Goal: Task Accomplishment & Management: Complete application form

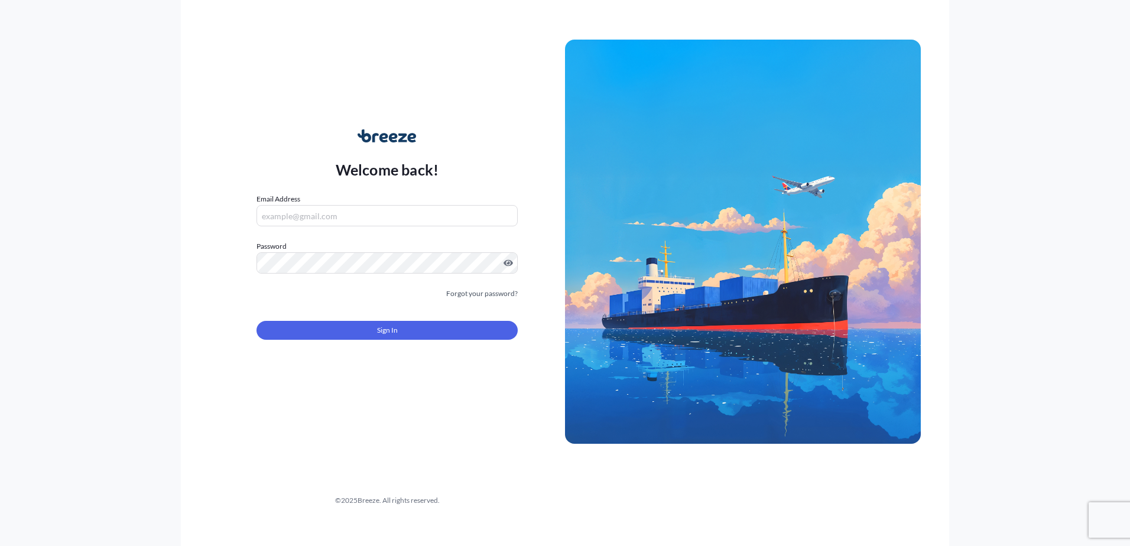
type input "[EMAIL_ADDRESS][DOMAIN_NAME]"
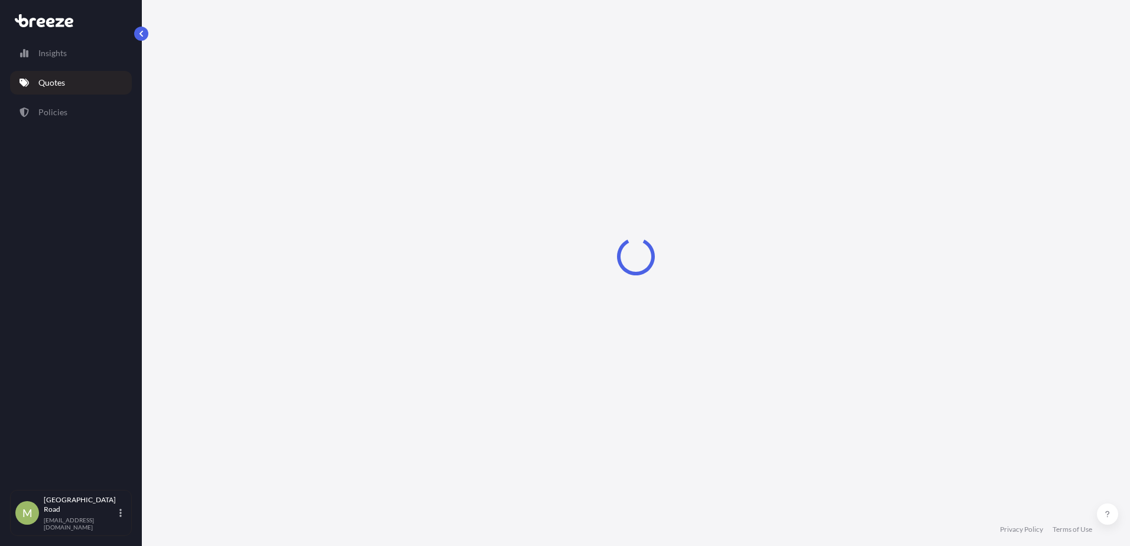
select select "Road"
select select "1"
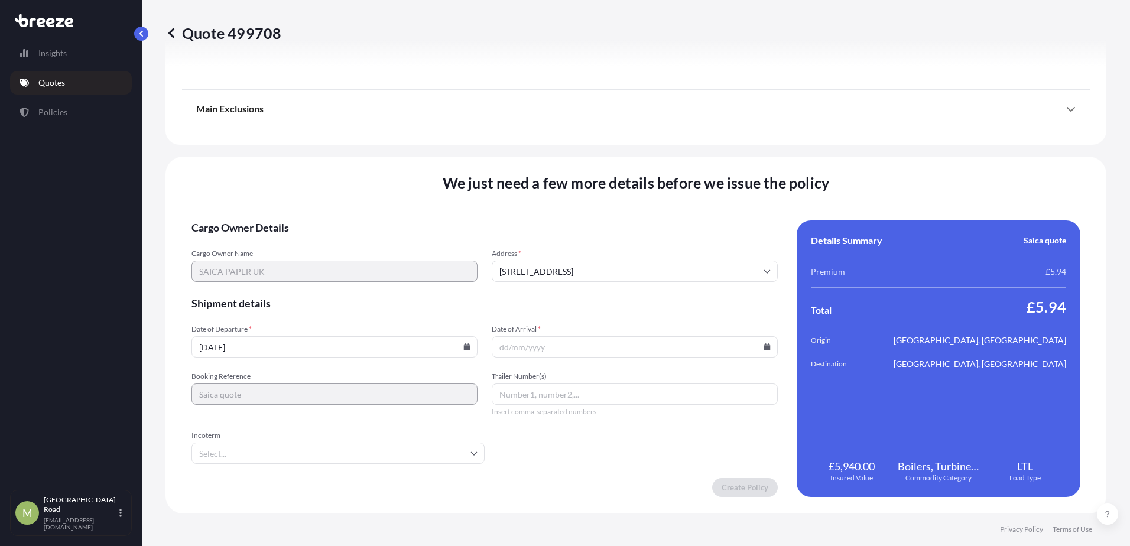
scroll to position [1330, 0]
click at [578, 356] on input "Date of Arrival *" at bounding box center [635, 346] width 286 height 21
click at [768, 349] on input "Date of Arrival *" at bounding box center [635, 346] width 286 height 21
click at [764, 345] on icon at bounding box center [767, 346] width 7 height 7
click at [574, 284] on button "30" at bounding box center [575, 286] width 19 height 19
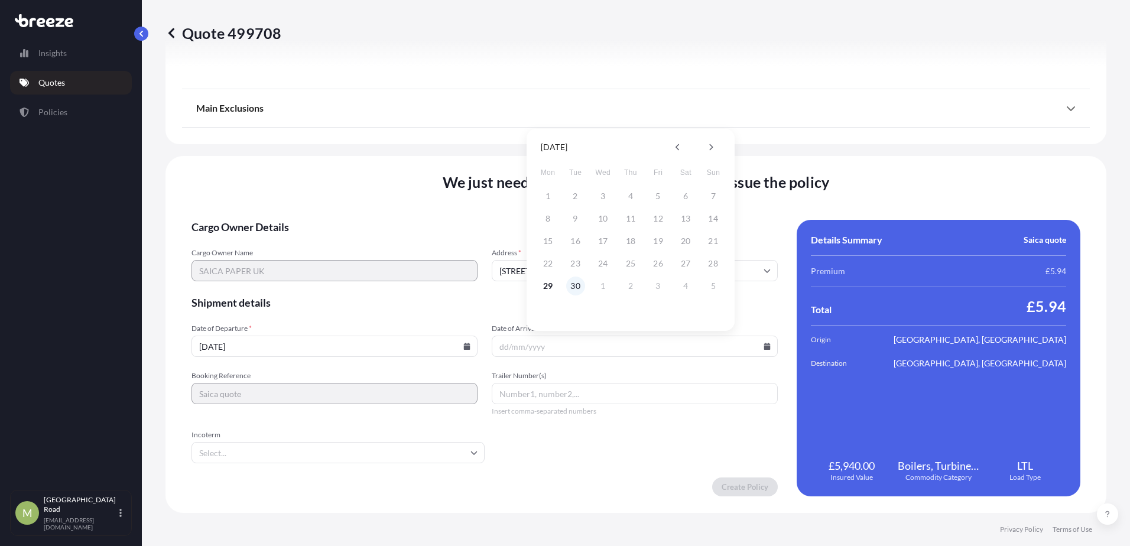
type input "[DATE]"
click at [579, 392] on input "Trailer Number(s)" at bounding box center [635, 393] width 286 height 21
type input "Trailer"
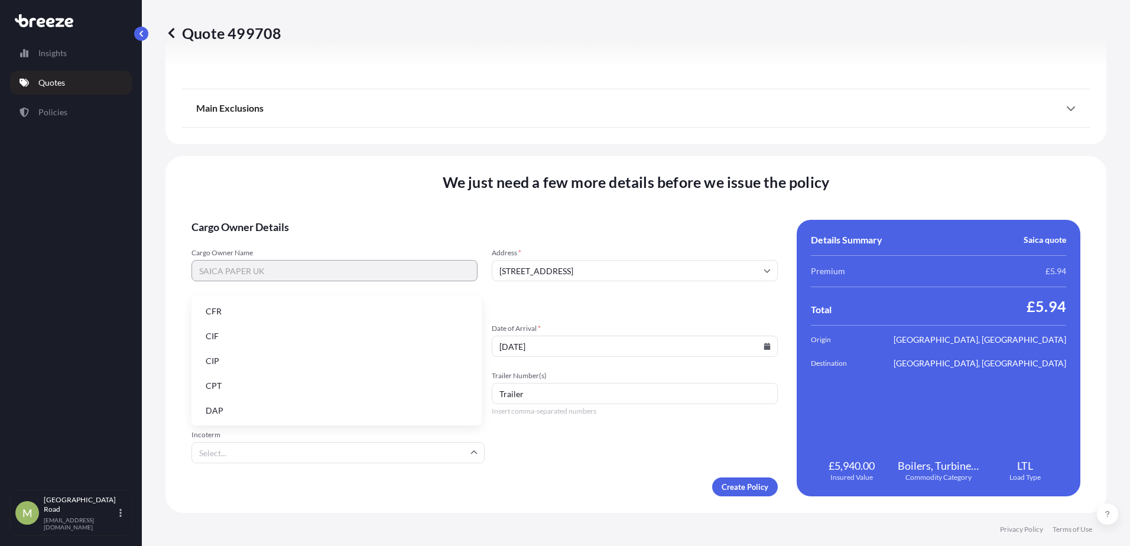
click at [436, 459] on input "Incoterm" at bounding box center [337, 452] width 293 height 21
click at [262, 184] on div "We just need a few more details before we issue the policy Cargo Owner Details …" at bounding box center [635, 334] width 941 height 357
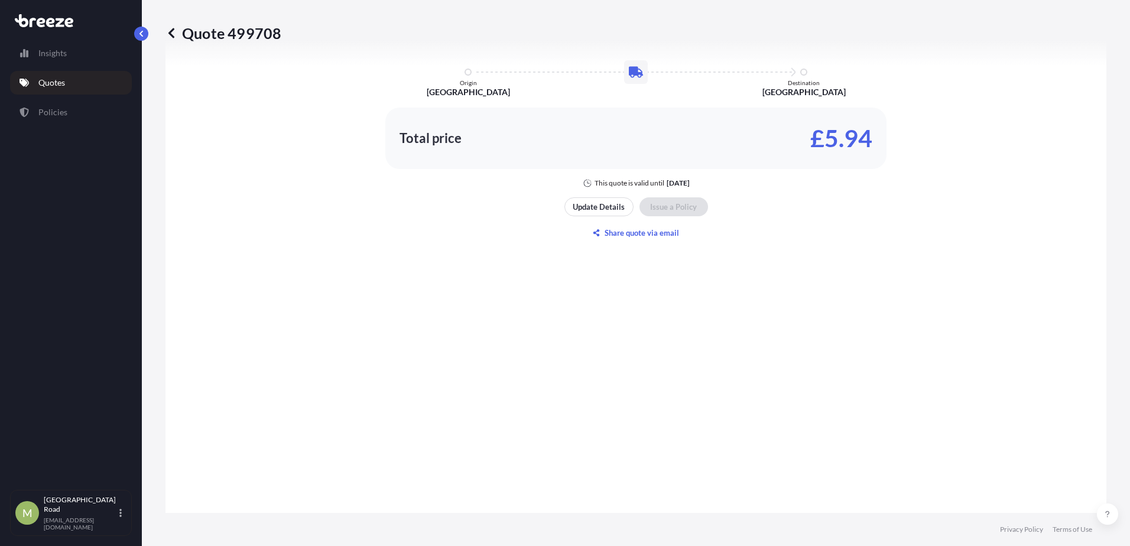
scroll to position [680, 0]
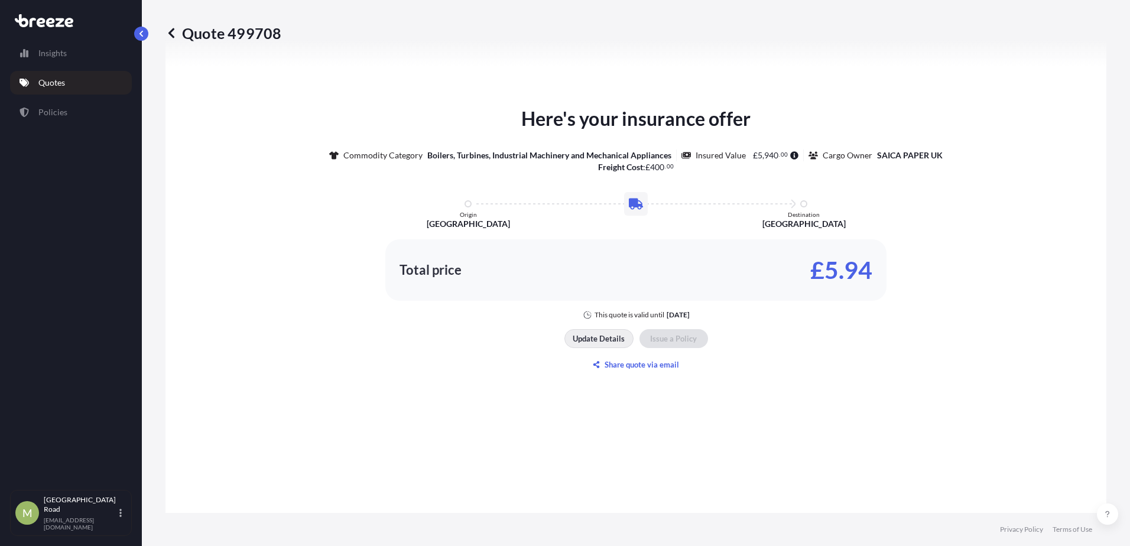
click at [596, 336] on p "Update Details" at bounding box center [599, 339] width 52 height 12
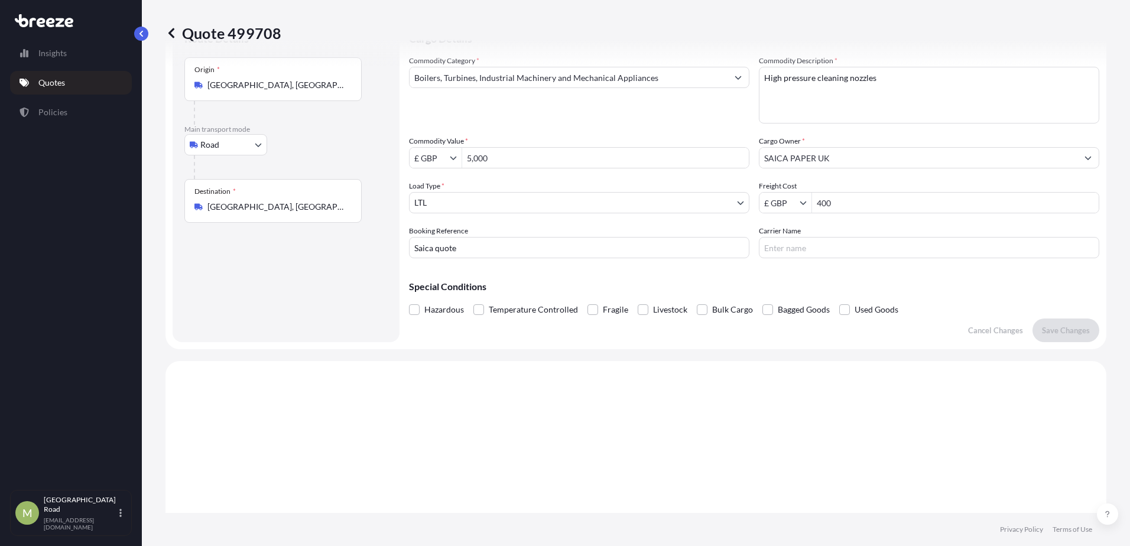
scroll to position [19, 0]
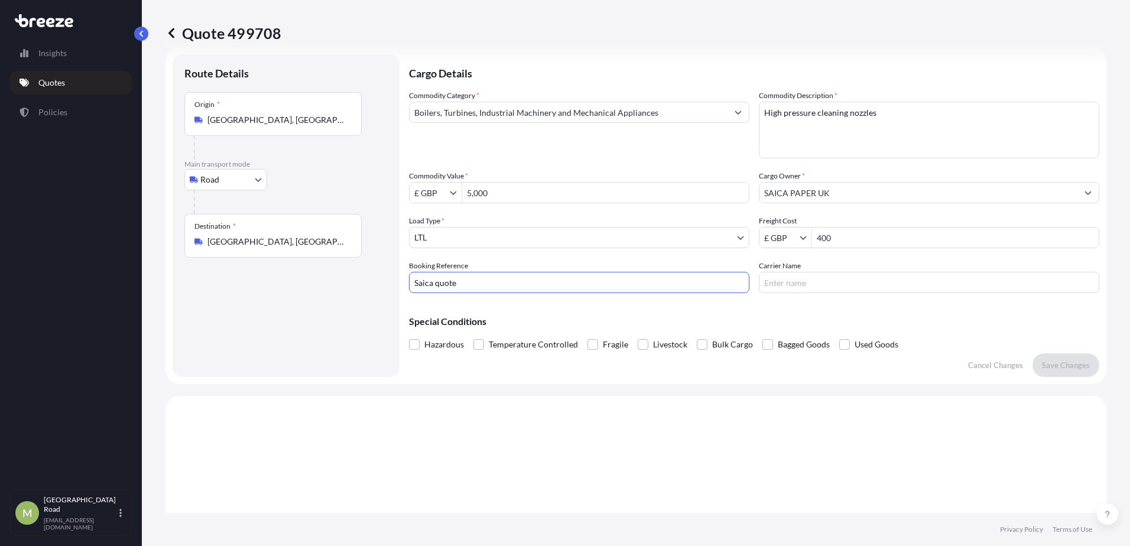
drag, startPoint x: 475, startPoint y: 282, endPoint x: 142, endPoint y: 250, distance: 333.7
click at [143, 250] on div "Quote 499708 Route Details Place of loading Road Road Rail Origin * [GEOGRAPHIC…" at bounding box center [636, 256] width 988 height 513
type input "MRE2501654"
click at [1061, 356] on button "Save Changes" at bounding box center [1065, 365] width 67 height 24
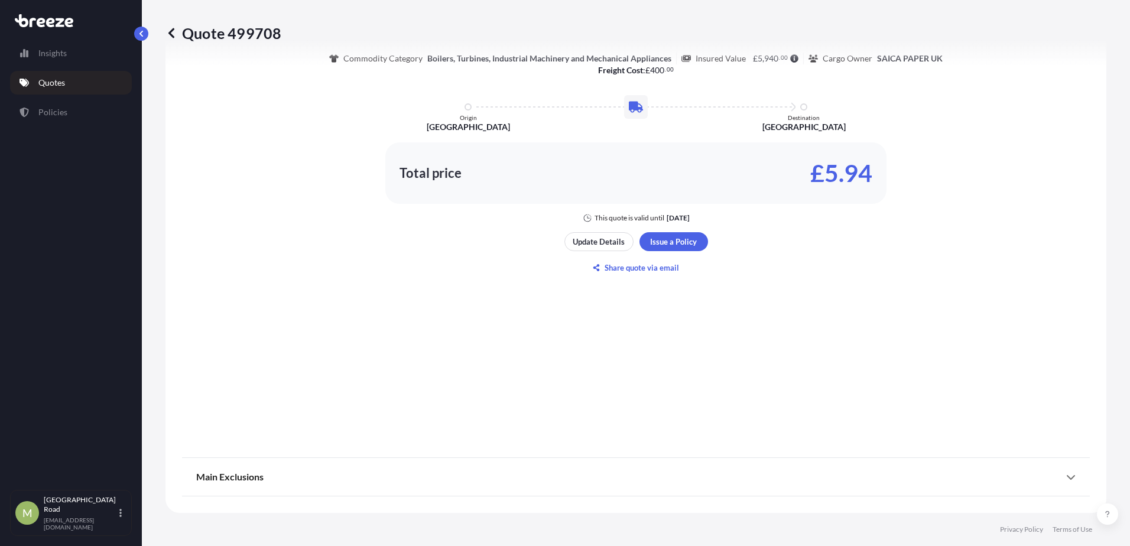
select select "Road"
select select "1"
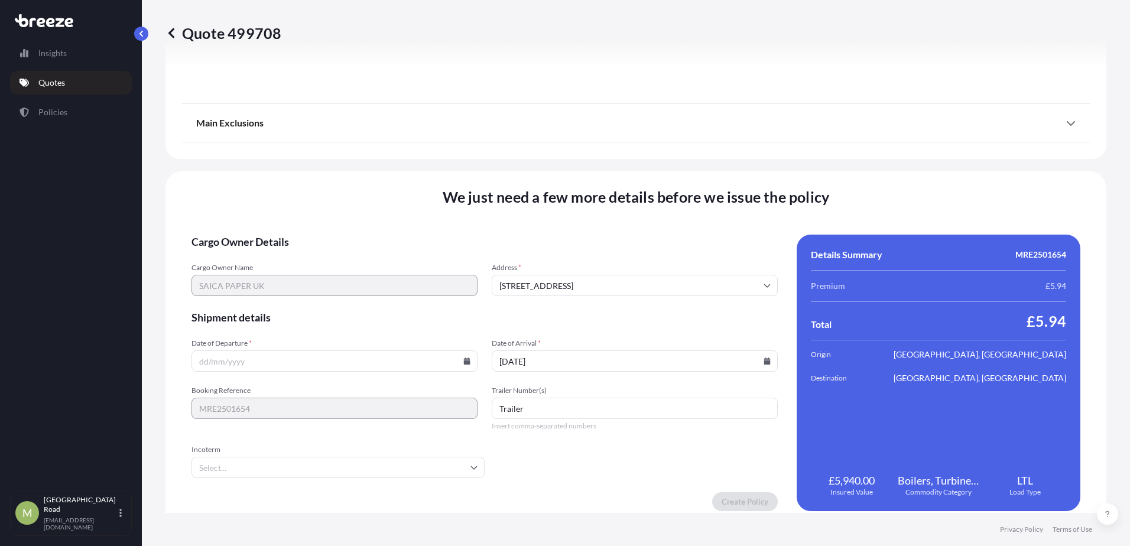
scroll to position [1330, 0]
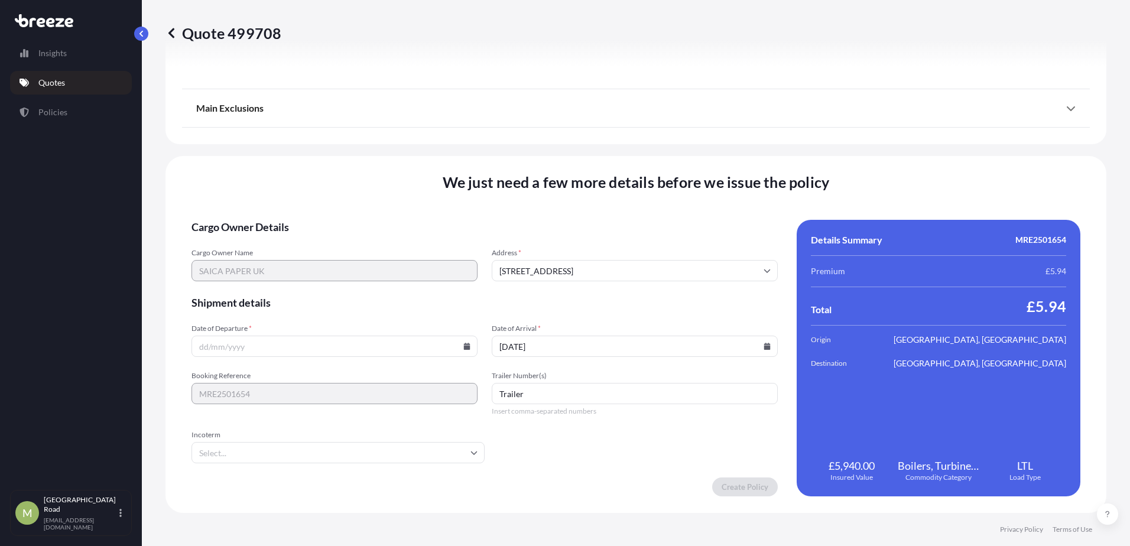
click at [334, 344] on input "Date of Departure *" at bounding box center [334, 346] width 286 height 21
click at [465, 343] on icon at bounding box center [467, 346] width 7 height 7
click at [253, 286] on button "29" at bounding box center [250, 286] width 19 height 19
type input "[DATE]"
click at [356, 447] on input "Incoterm" at bounding box center [337, 452] width 293 height 21
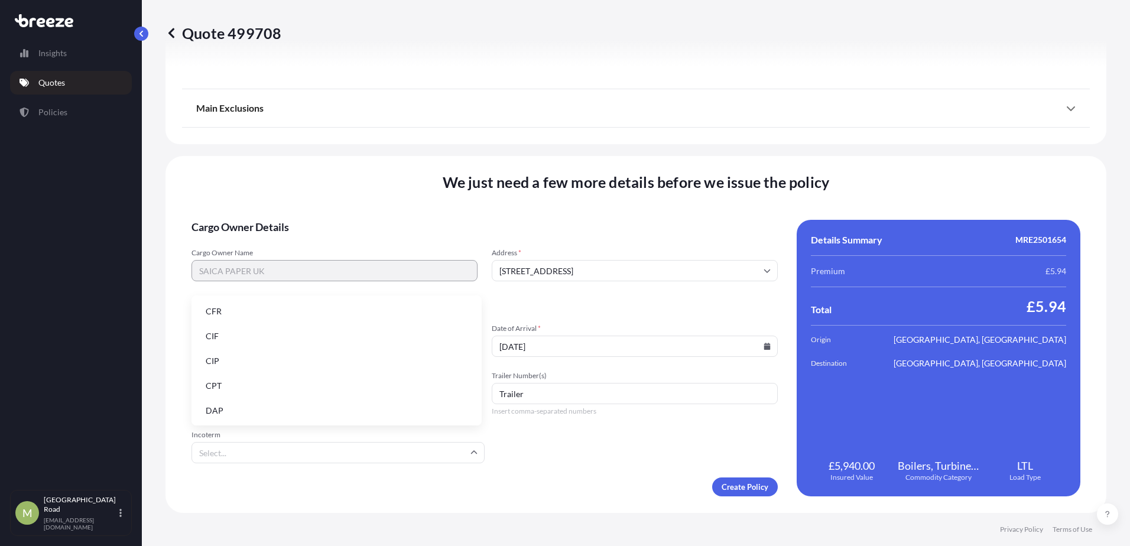
click at [285, 407] on li "DAP" at bounding box center [336, 411] width 281 height 22
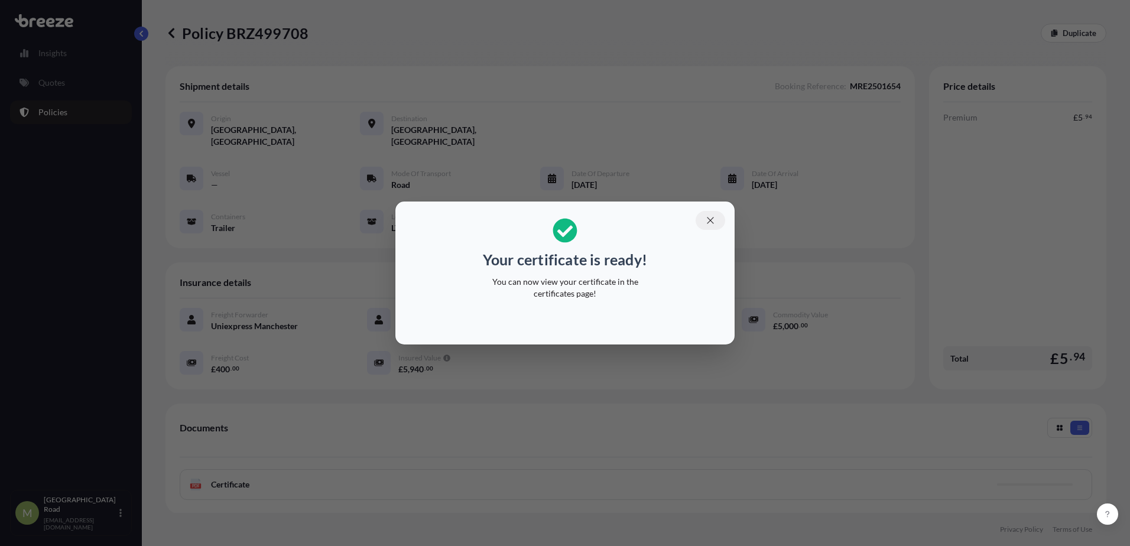
click at [715, 222] on icon "button" at bounding box center [710, 220] width 11 height 11
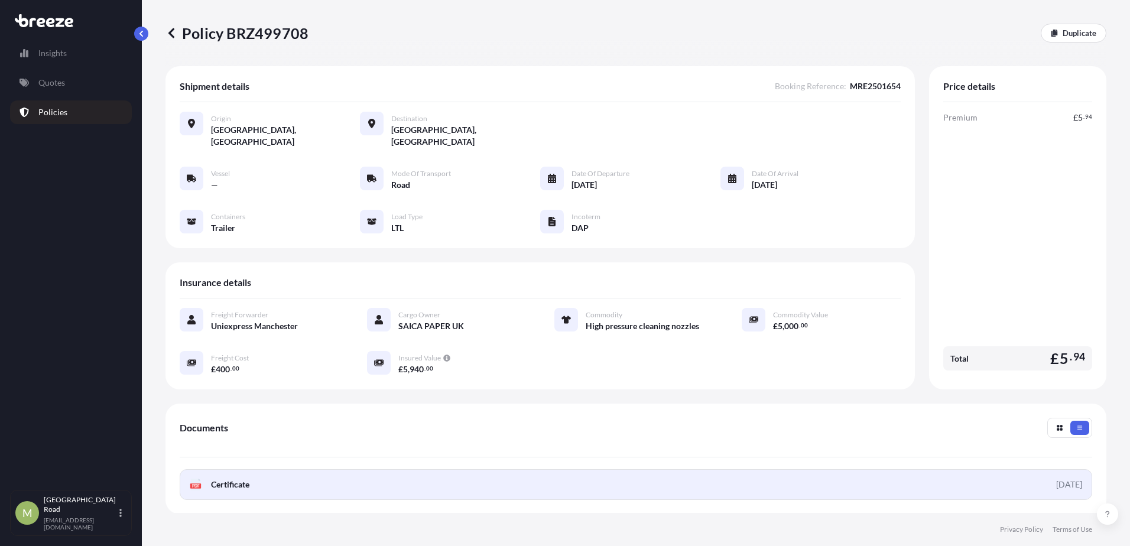
click at [234, 479] on span "Certificate" at bounding box center [230, 485] width 38 height 12
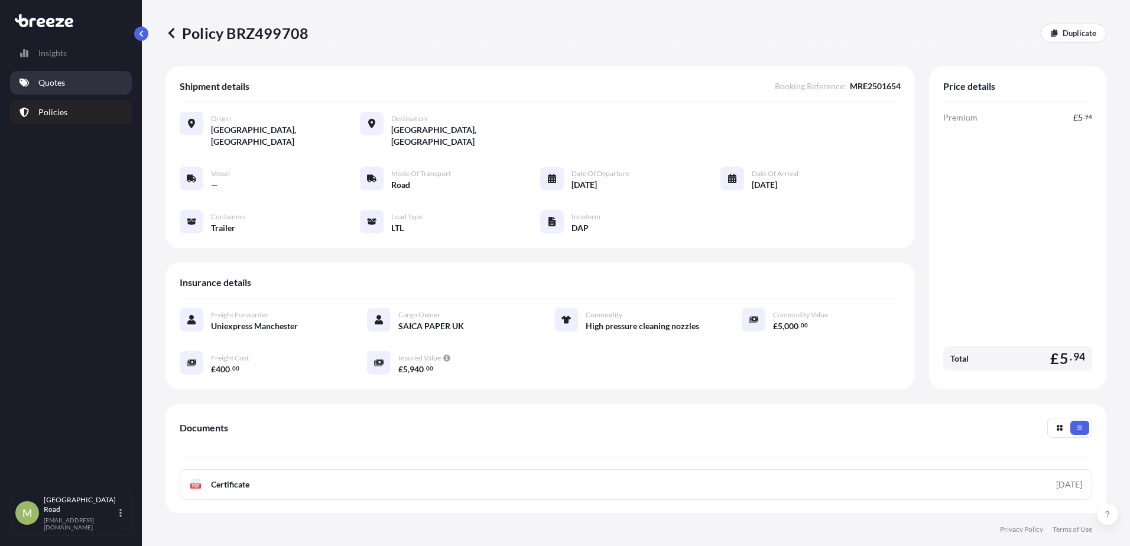
click at [48, 85] on p "Quotes" at bounding box center [51, 83] width 27 height 12
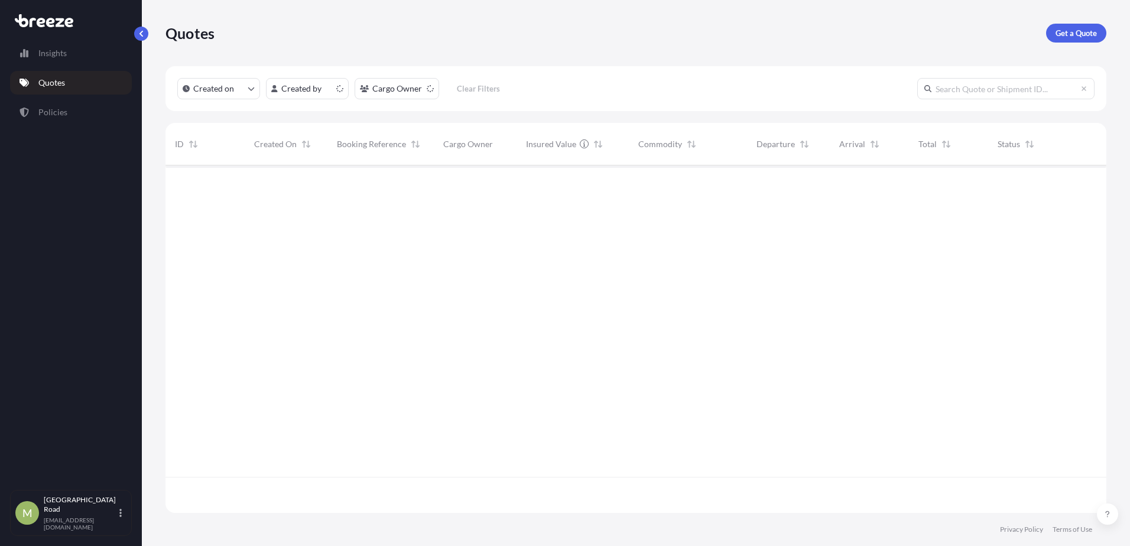
scroll to position [345, 932]
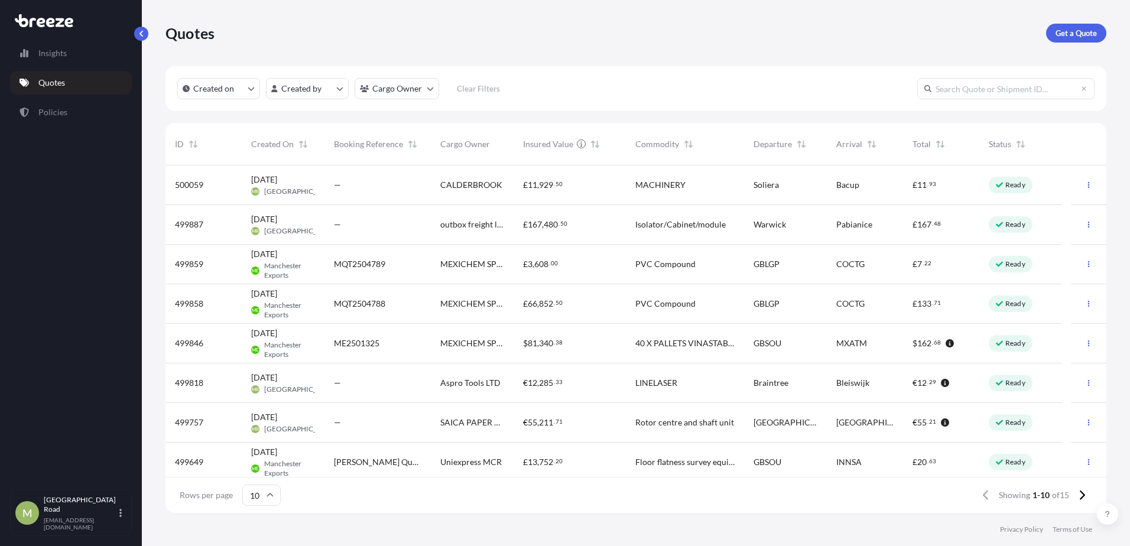
click at [483, 427] on span "SAICA PAPER UK" at bounding box center [472, 423] width 64 height 12
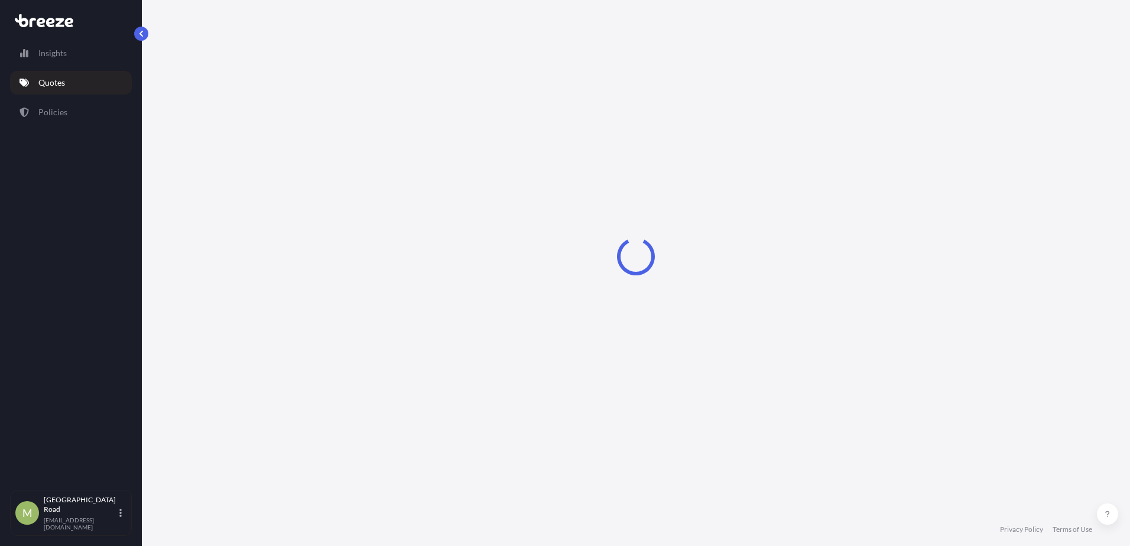
select select "Road"
select select "1"
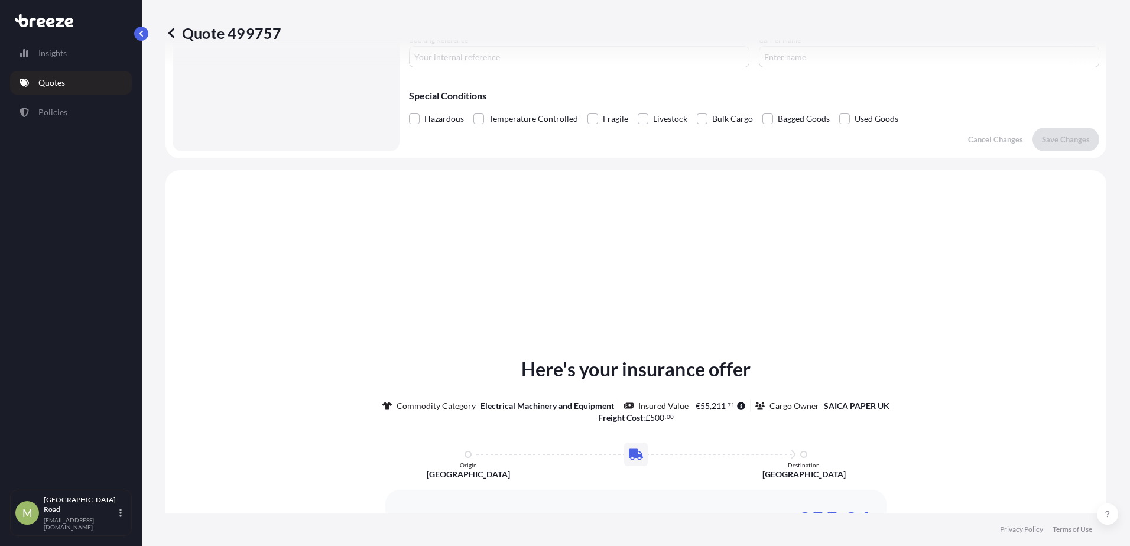
scroll to position [356, 0]
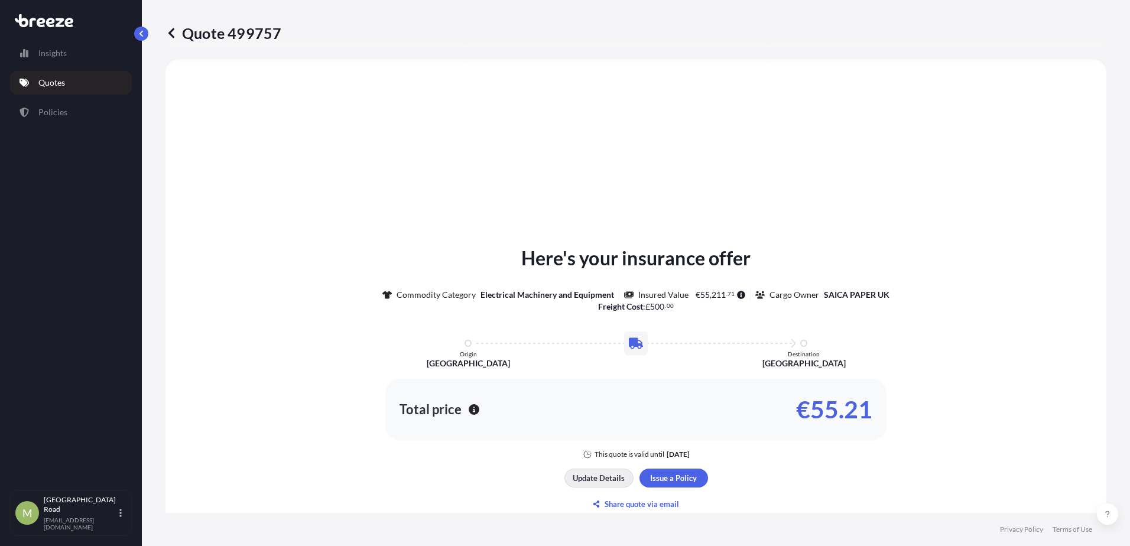
click at [589, 478] on p "Update Details" at bounding box center [599, 478] width 52 height 12
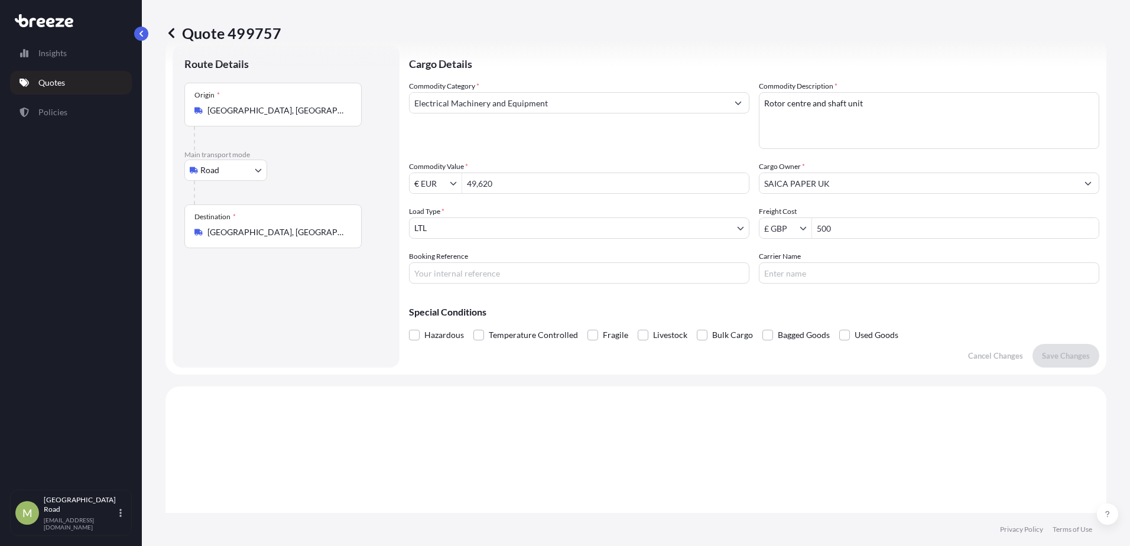
scroll to position [19, 0]
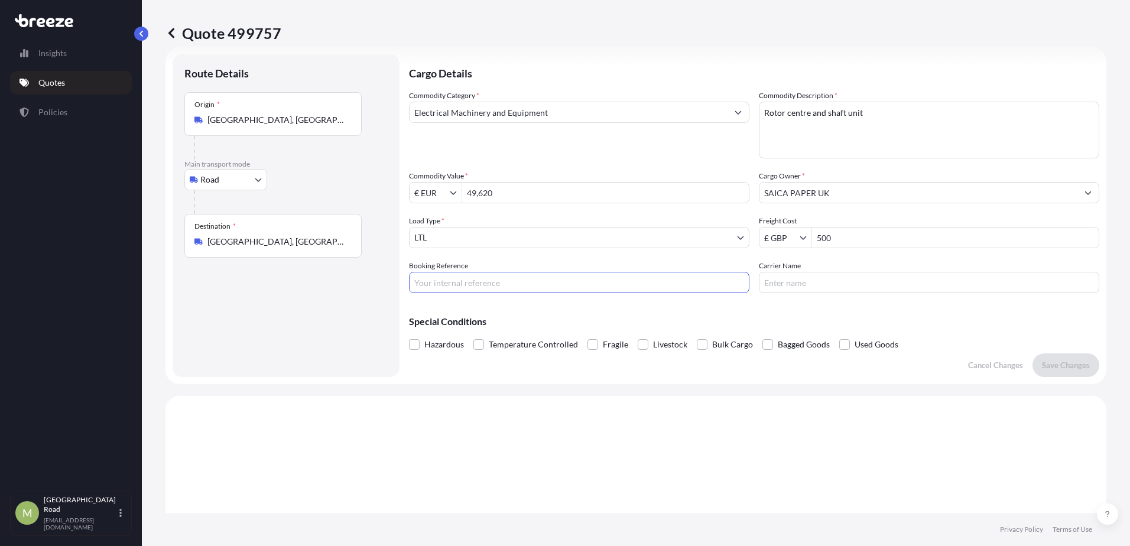
click at [486, 277] on input "Booking Reference" at bounding box center [579, 282] width 340 height 21
type input "MRE2501667"
click at [1073, 366] on p "Save Changes" at bounding box center [1066, 365] width 48 height 12
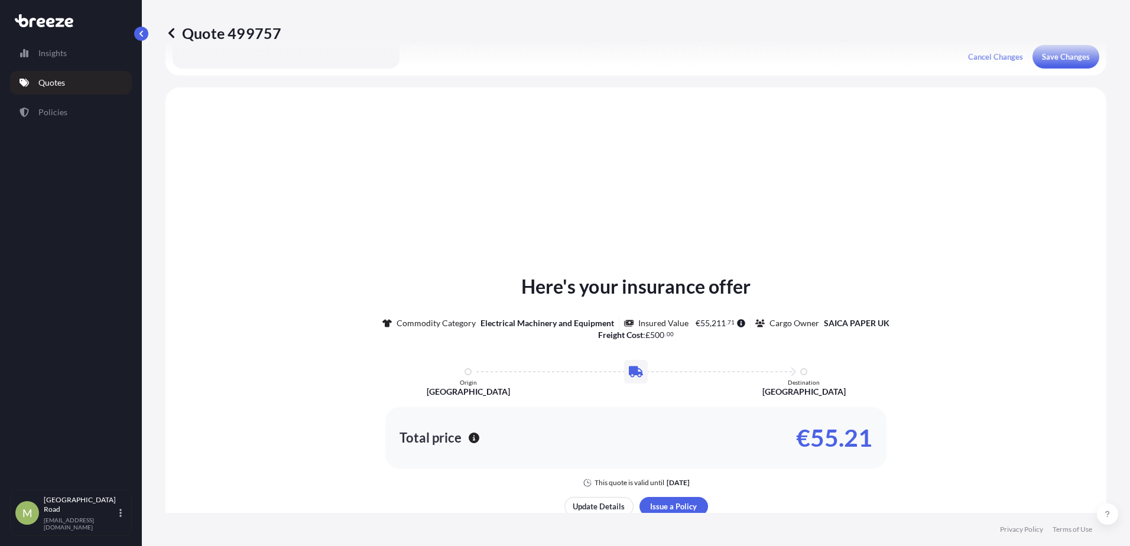
scroll to position [356, 0]
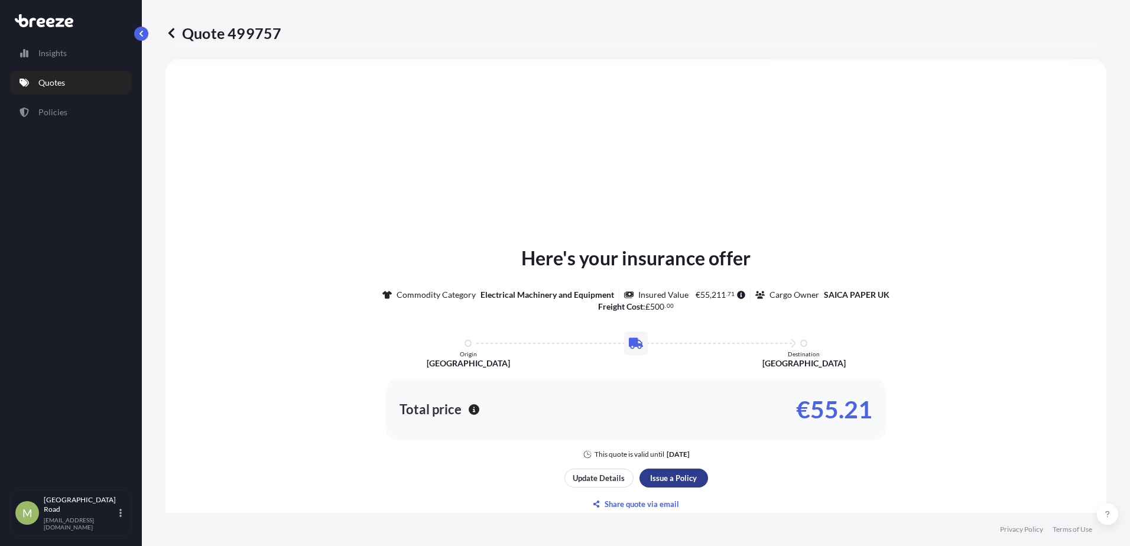
select select "Road"
select select "1"
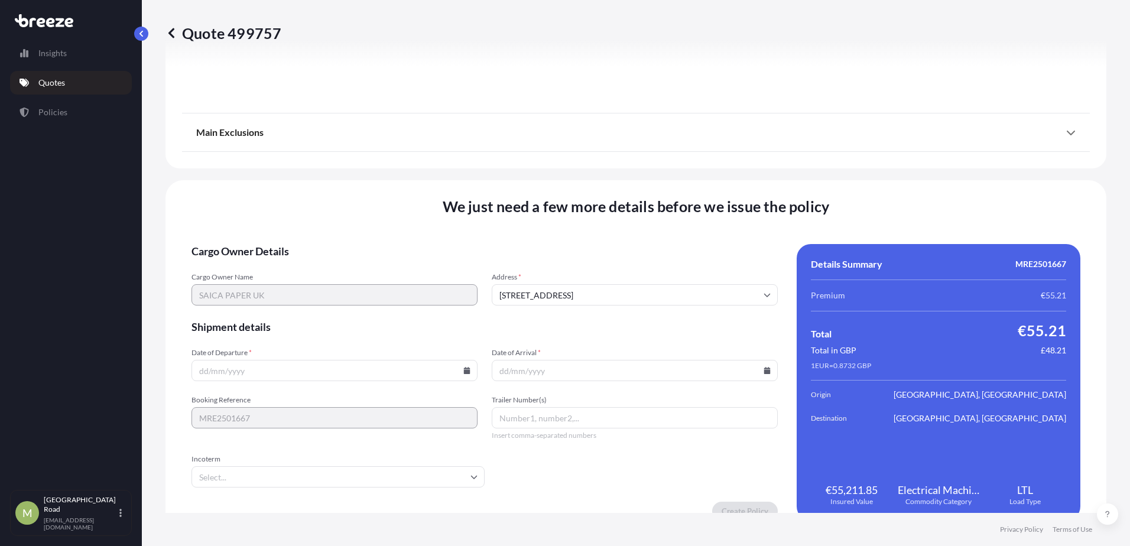
scroll to position [1330, 0]
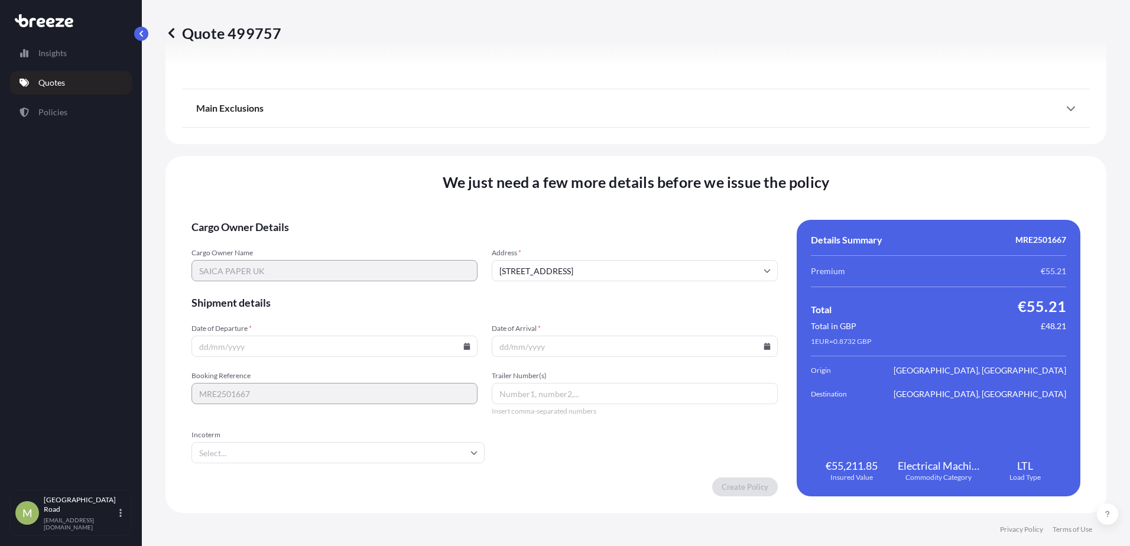
click at [283, 333] on div "Date of Departure *" at bounding box center [334, 340] width 286 height 33
click at [464, 348] on icon at bounding box center [467, 346] width 7 height 7
click at [245, 281] on button "29" at bounding box center [250, 286] width 19 height 19
type input "[DATE]"
click at [765, 345] on input "Date of Arrival *" at bounding box center [635, 346] width 286 height 21
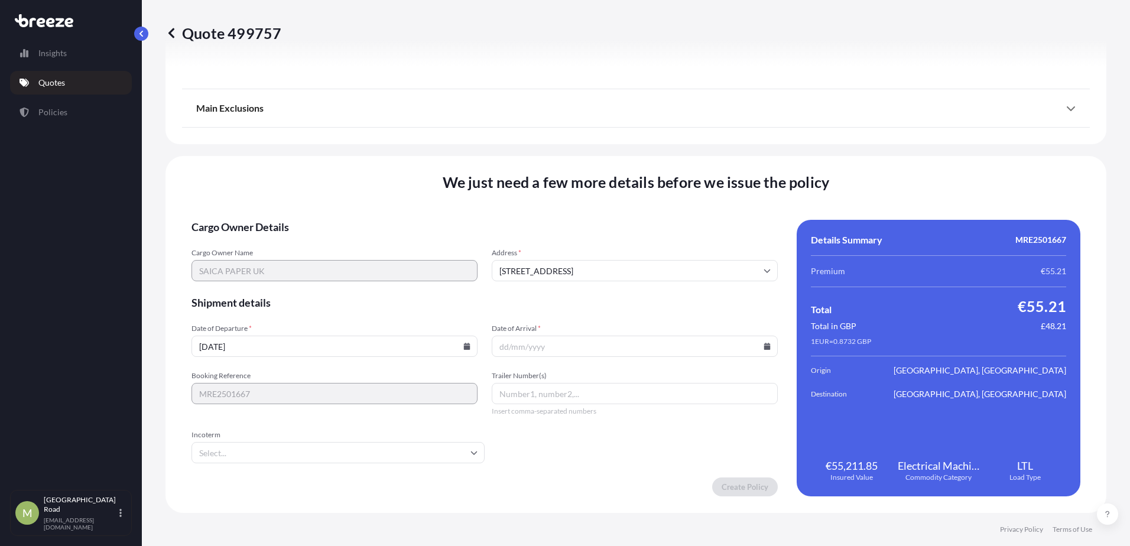
click at [764, 345] on icon at bounding box center [767, 346] width 7 height 7
click at [604, 284] on button "1" at bounding box center [602, 286] width 19 height 19
type input "[DATE]"
click at [631, 388] on input "Trailer Number(s)" at bounding box center [635, 393] width 286 height 21
type input "Trailer"
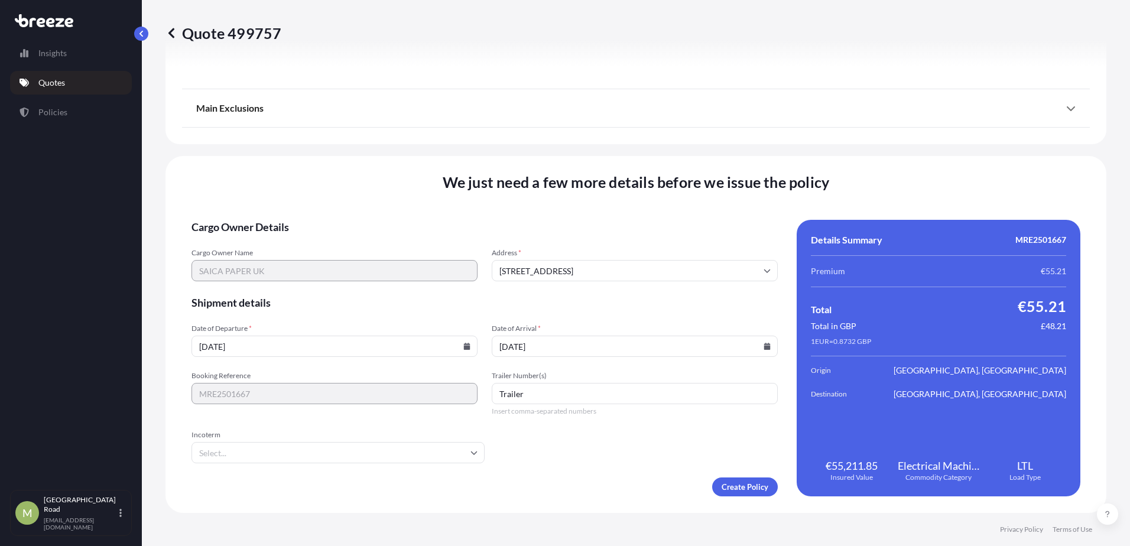
click at [306, 446] on input "Incoterm" at bounding box center [337, 452] width 293 height 21
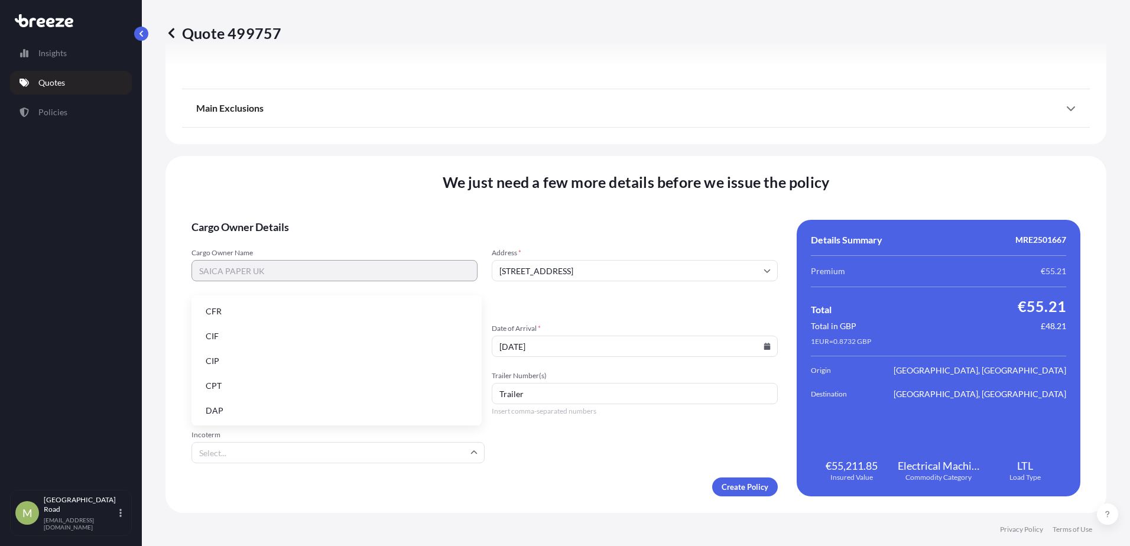
click at [249, 404] on li "DAP" at bounding box center [336, 411] width 281 height 22
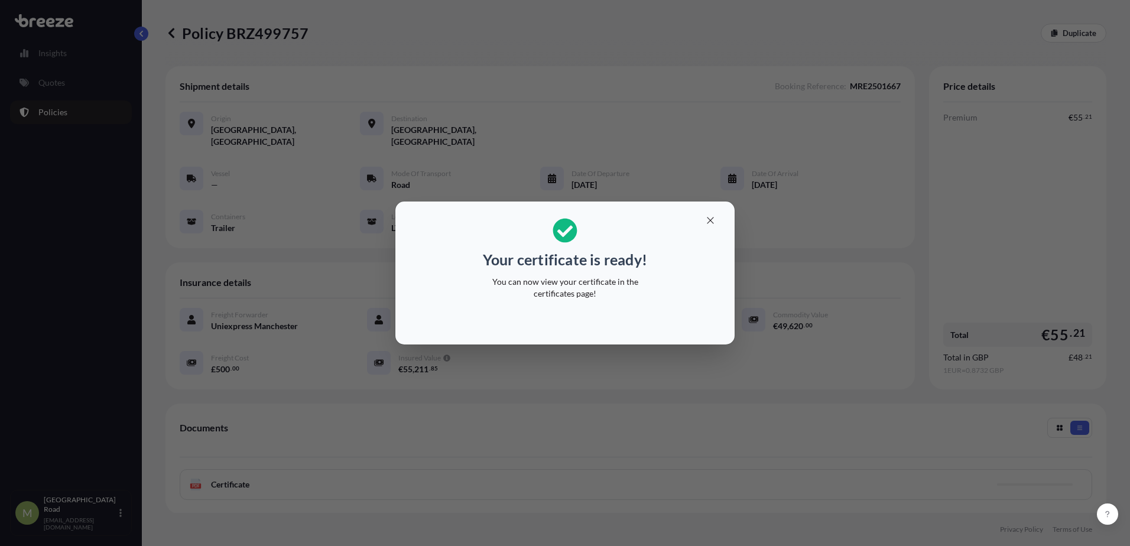
click at [712, 211] on section "Your certificate is ready! You can now view your certificate in the certificate…" at bounding box center [564, 273] width 339 height 143
click at [711, 216] on icon "button" at bounding box center [710, 220] width 11 height 11
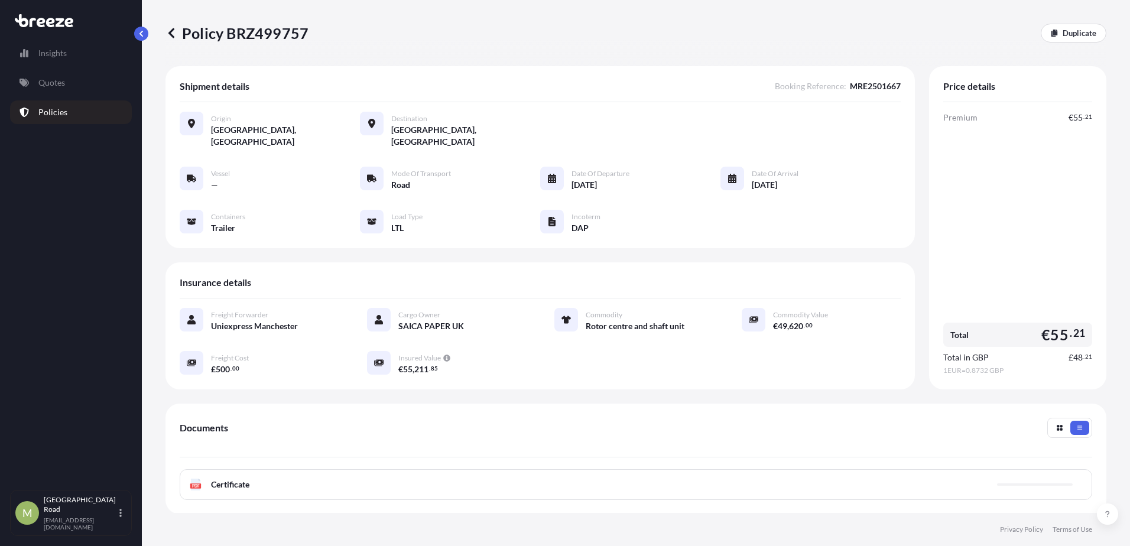
click at [221, 485] on div "PDF Certificate" at bounding box center [636, 484] width 912 height 31
click at [232, 479] on div "PDF Certificate" at bounding box center [636, 484] width 912 height 31
click at [237, 479] on span "Certificate" at bounding box center [230, 485] width 38 height 12
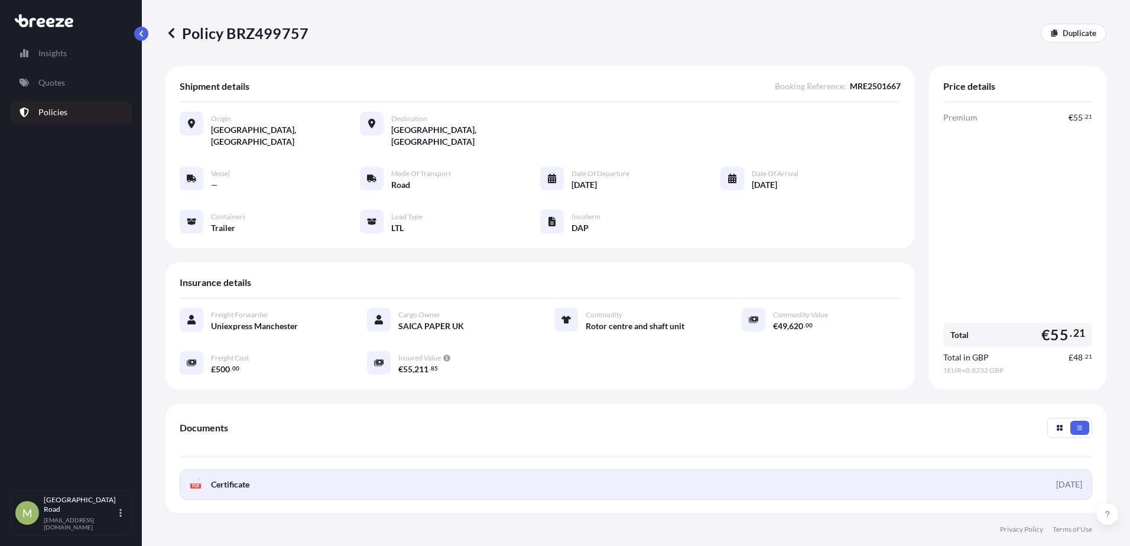
click at [201, 483] on rect at bounding box center [195, 485] width 11 height 5
